Goal: Answer question/provide support: Share knowledge or assist other users

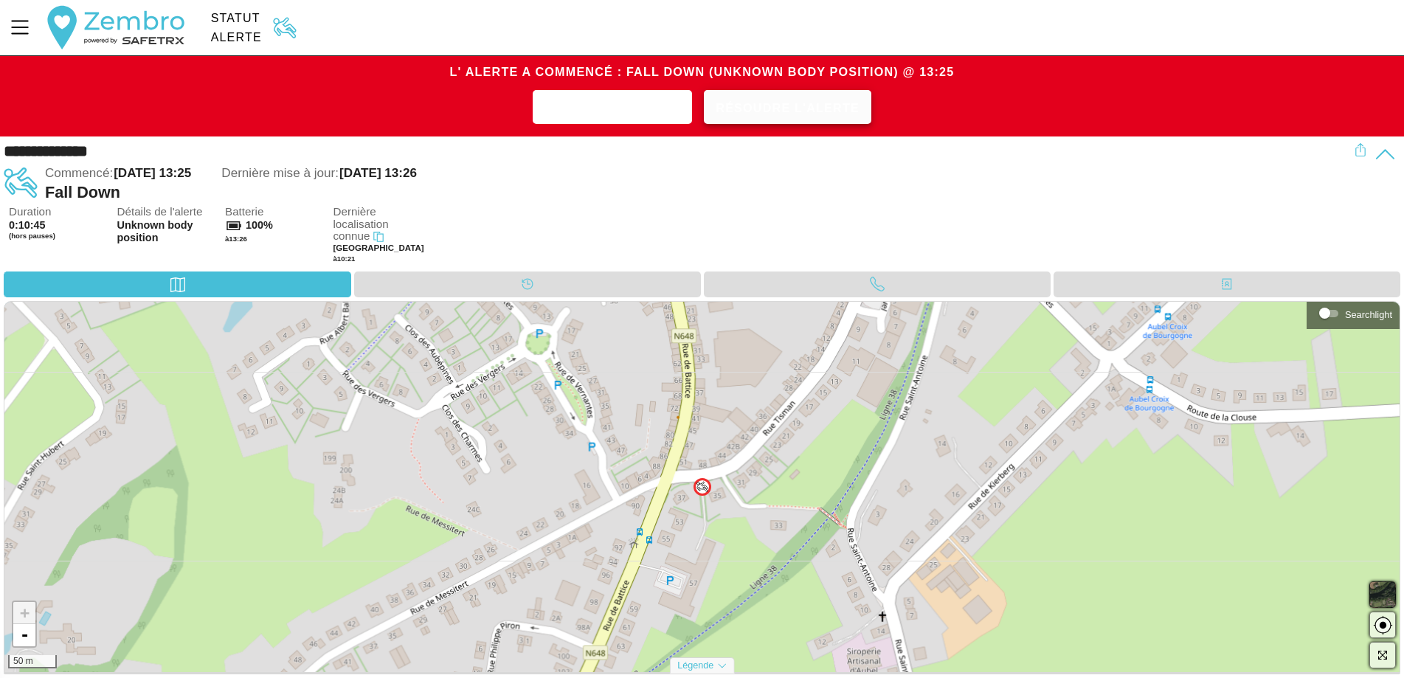
click at [806, 113] on span "Résoudre l'alerte" at bounding box center [788, 108] width 144 height 23
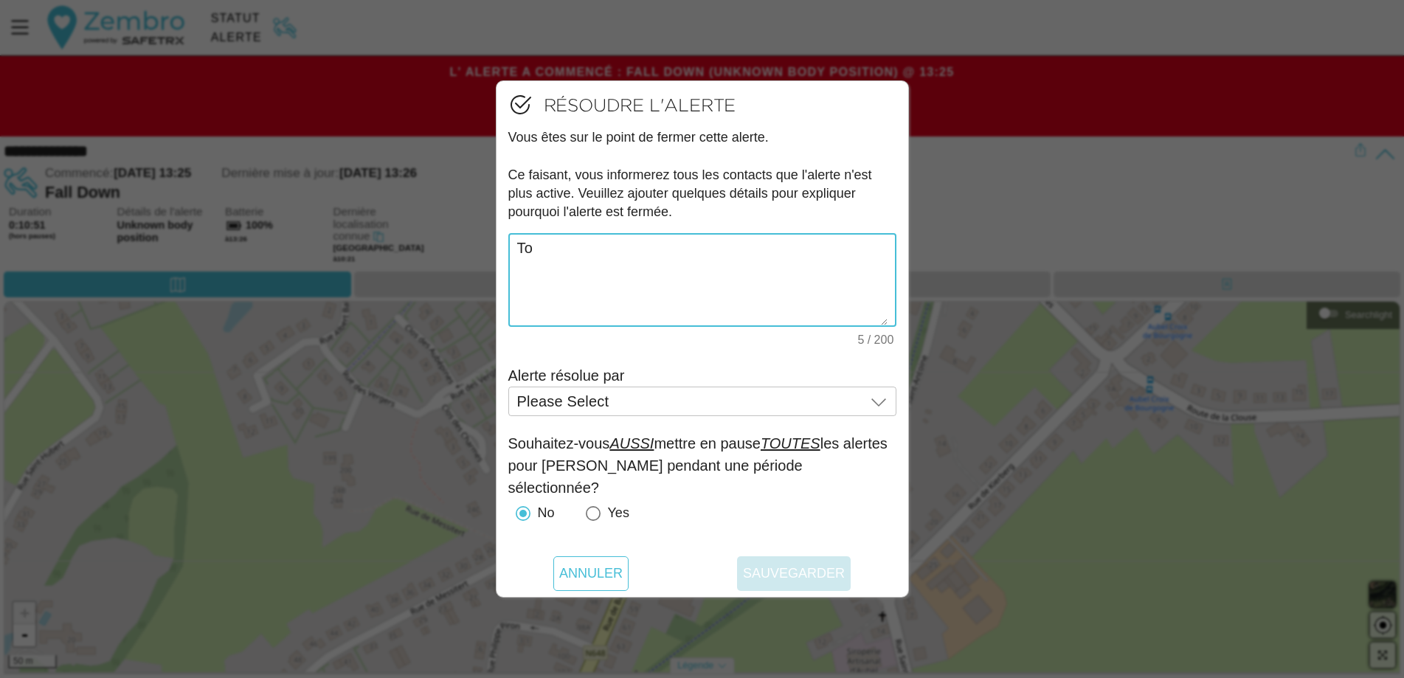
type textarea "T"
click at [551, 244] on textarea "Essai involontaire" at bounding box center [702, 280] width 370 height 91
type textarea "Essaie involontaire"
click at [596, 395] on span "Please Select" at bounding box center [563, 401] width 92 height 13
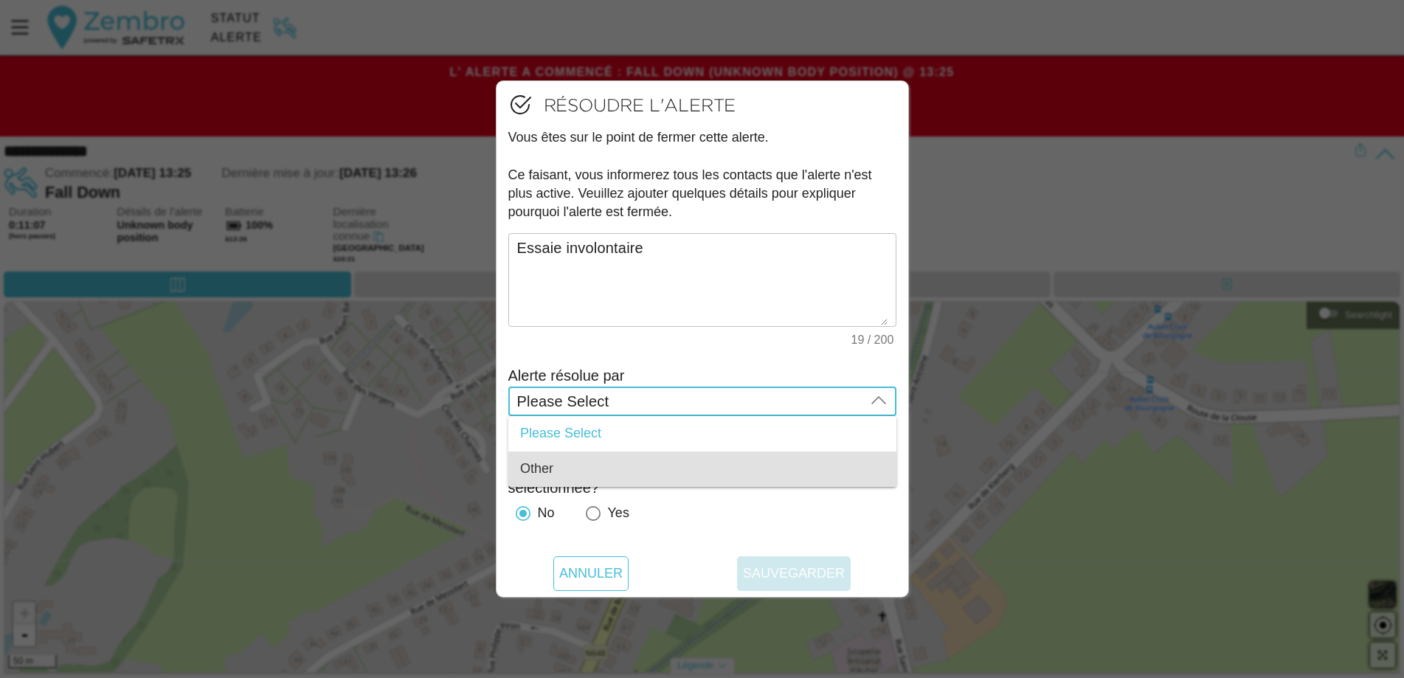
click at [544, 463] on span "Other" at bounding box center [536, 468] width 33 height 15
type input "Other"
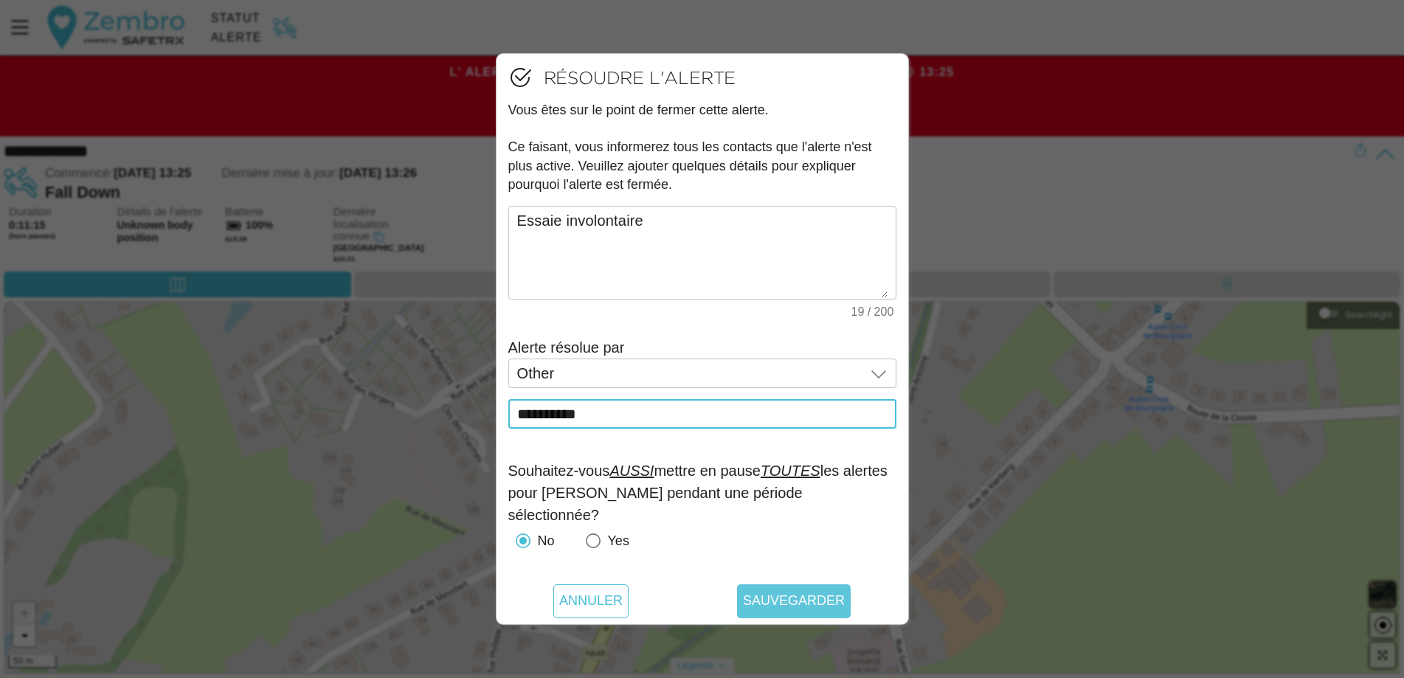
type input "**********"
click at [804, 596] on span "Sauvegarder" at bounding box center [794, 601] width 102 height 34
